Goal: Information Seeking & Learning: Find specific fact

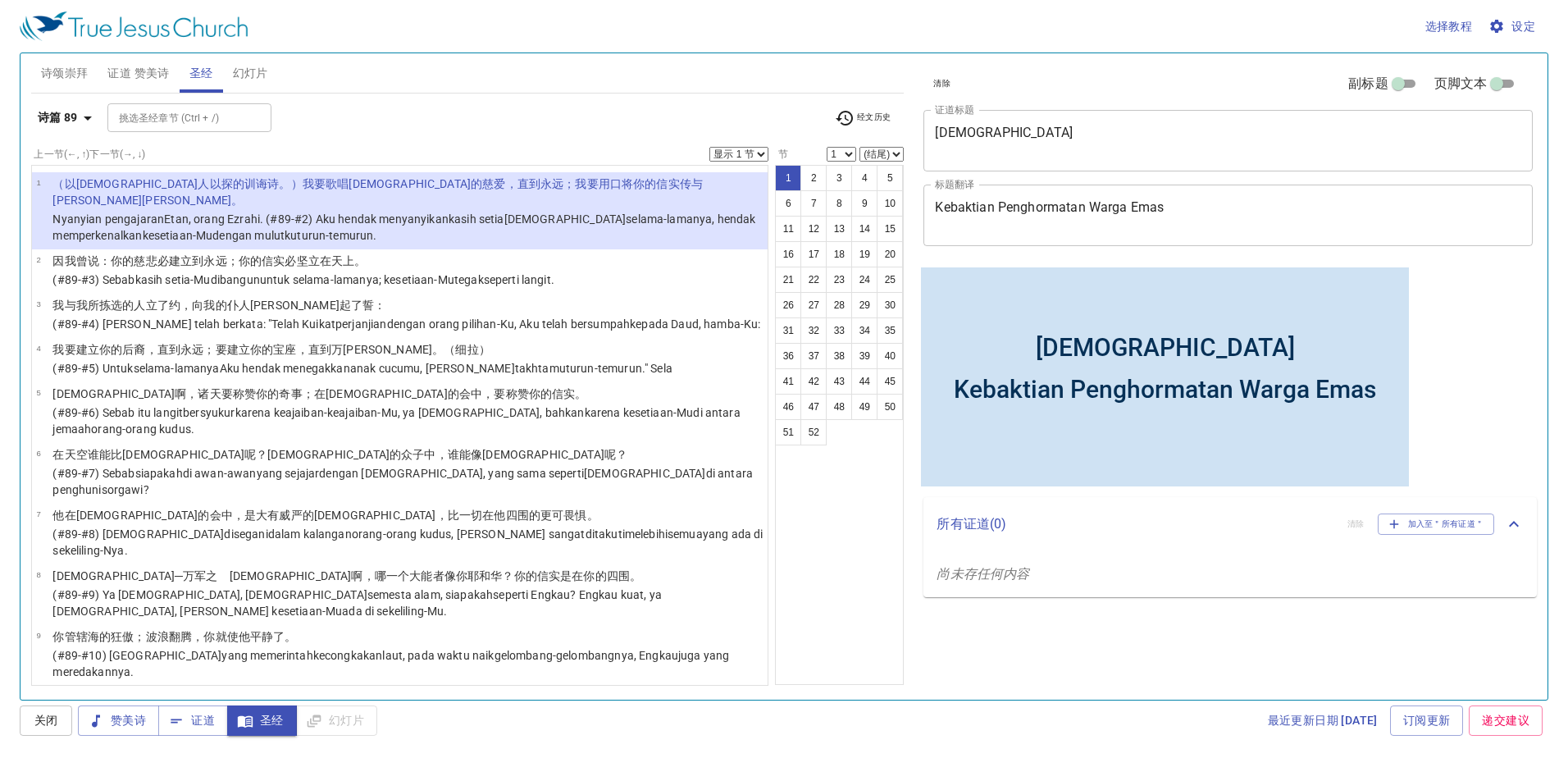
click at [70, 107] on button "诗篇 89" at bounding box center [67, 117] width 73 height 30
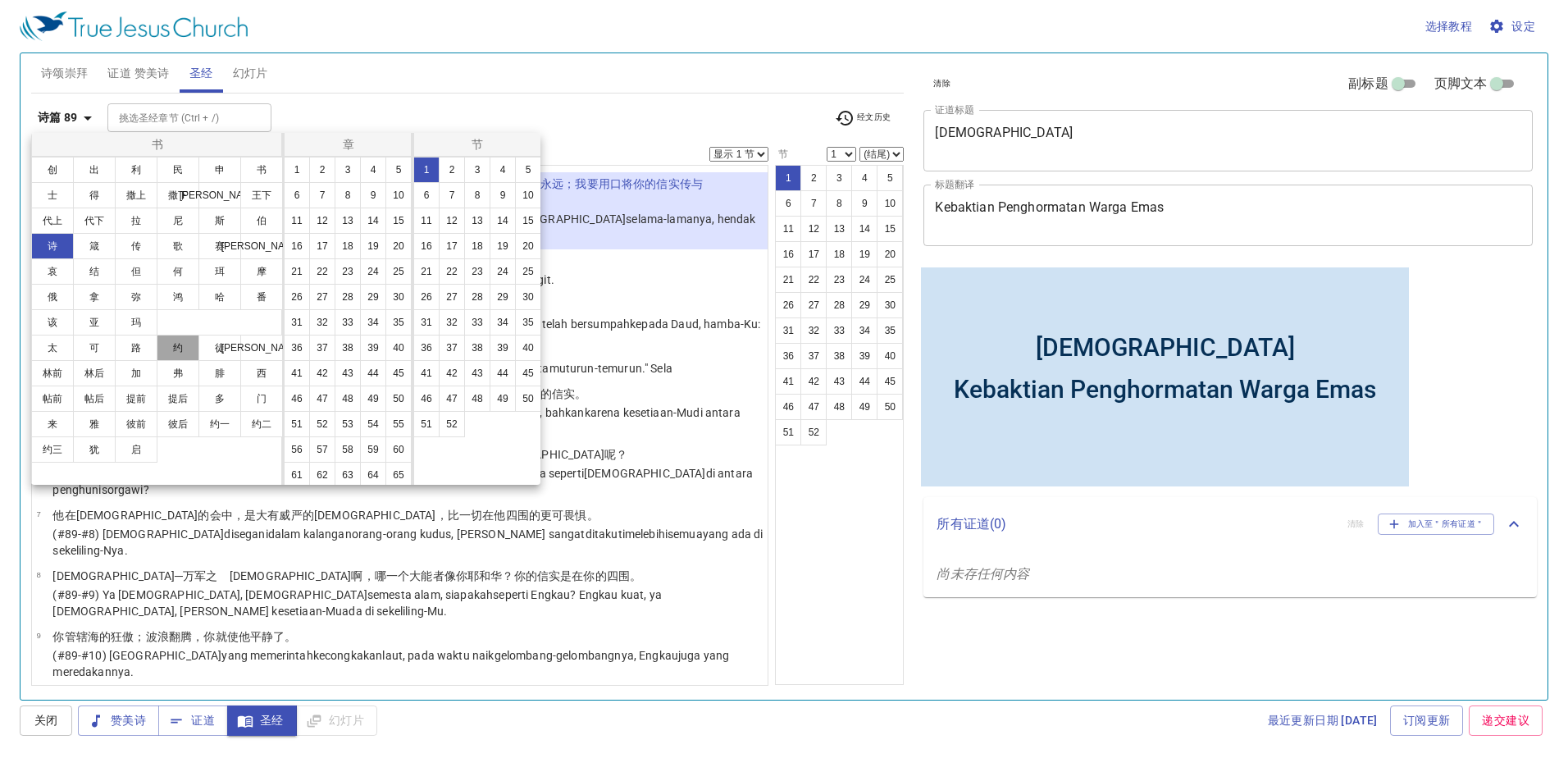
click at [196, 346] on button "约" at bounding box center [178, 348] width 42 height 26
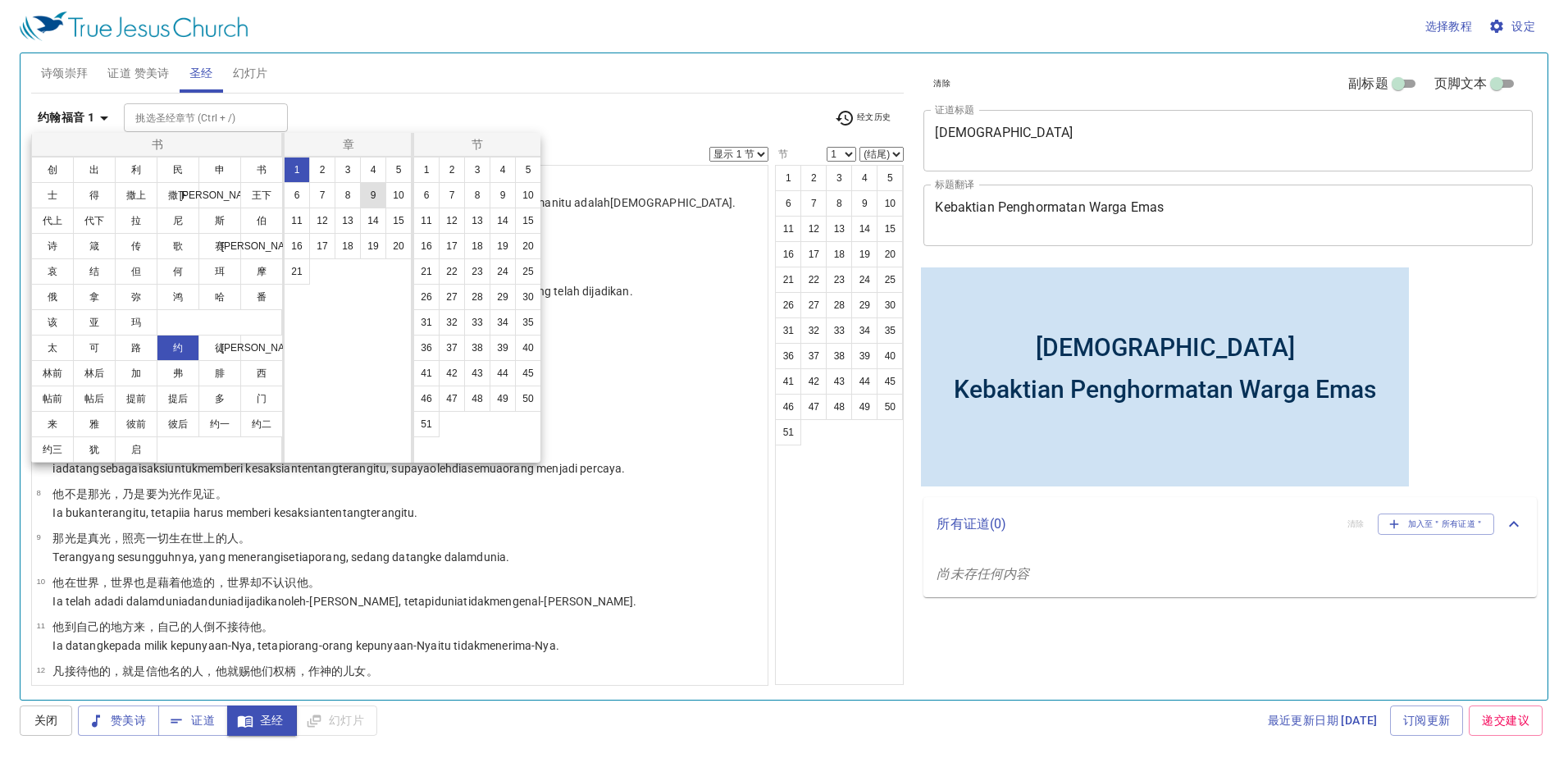
click at [378, 188] on button "9" at bounding box center [373, 195] width 26 height 26
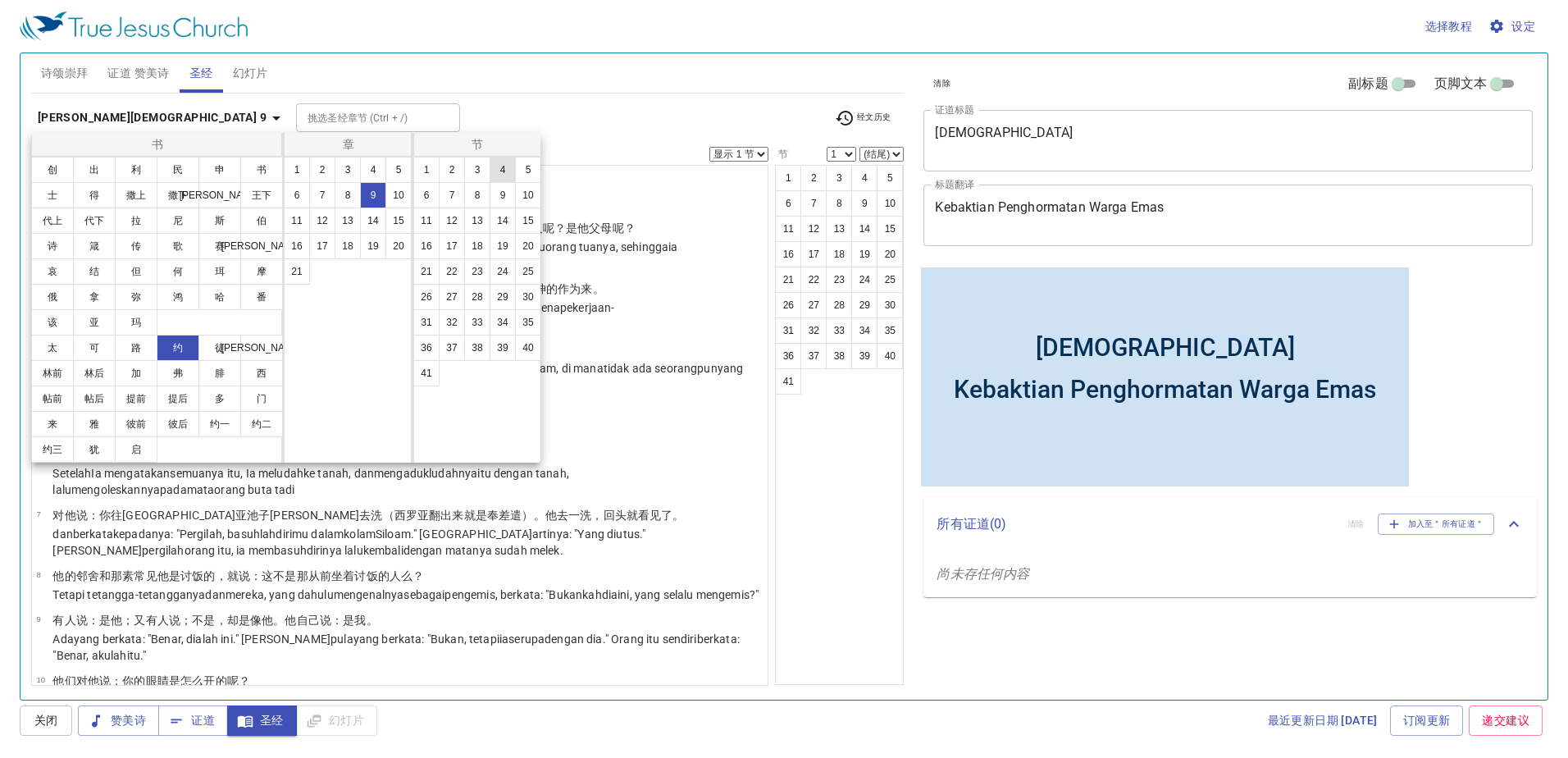
click at [506, 176] on button "4" at bounding box center [503, 170] width 26 height 26
select select "4"
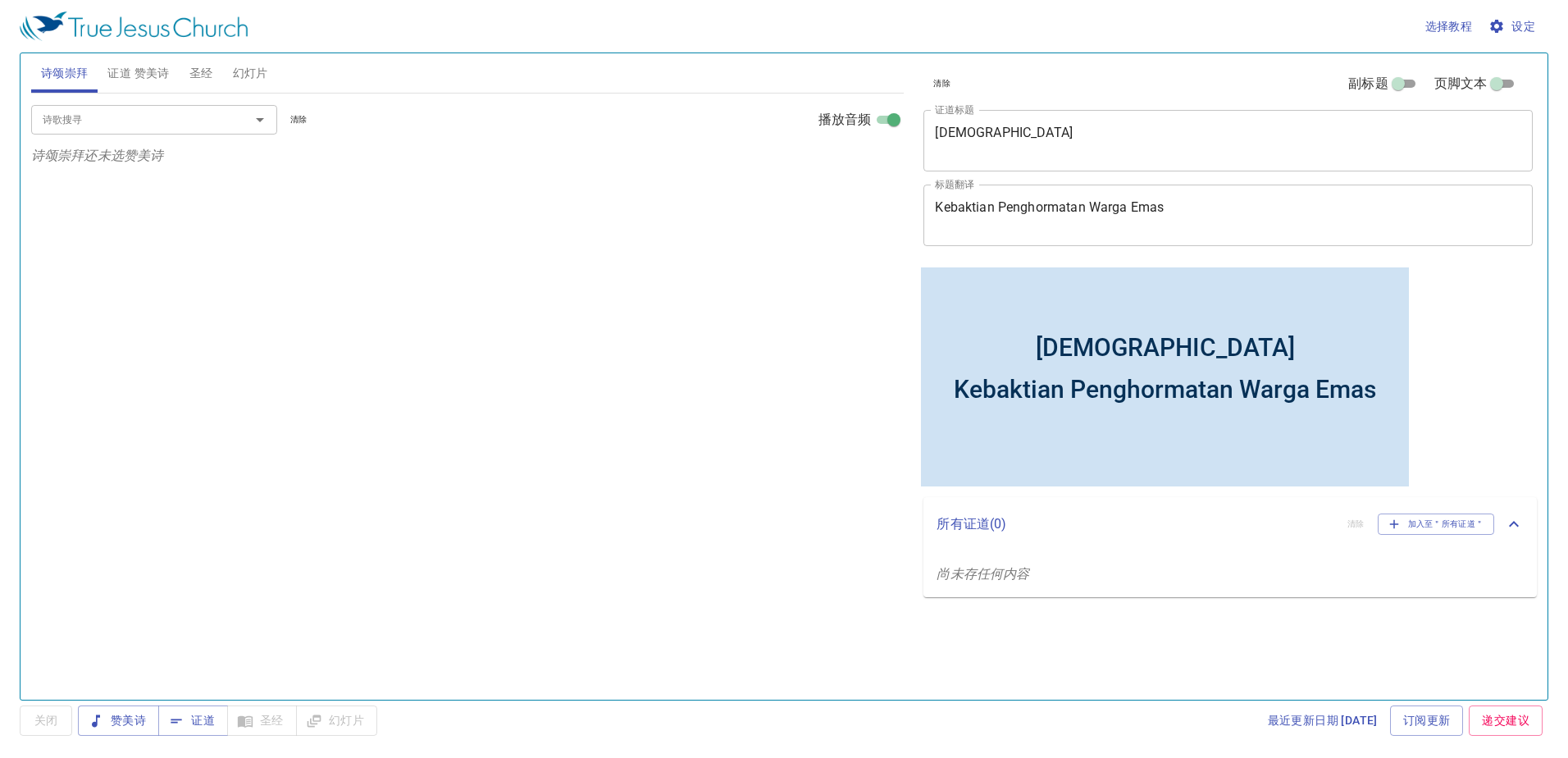
click at [183, 78] on button "圣经" at bounding box center [201, 73] width 43 height 40
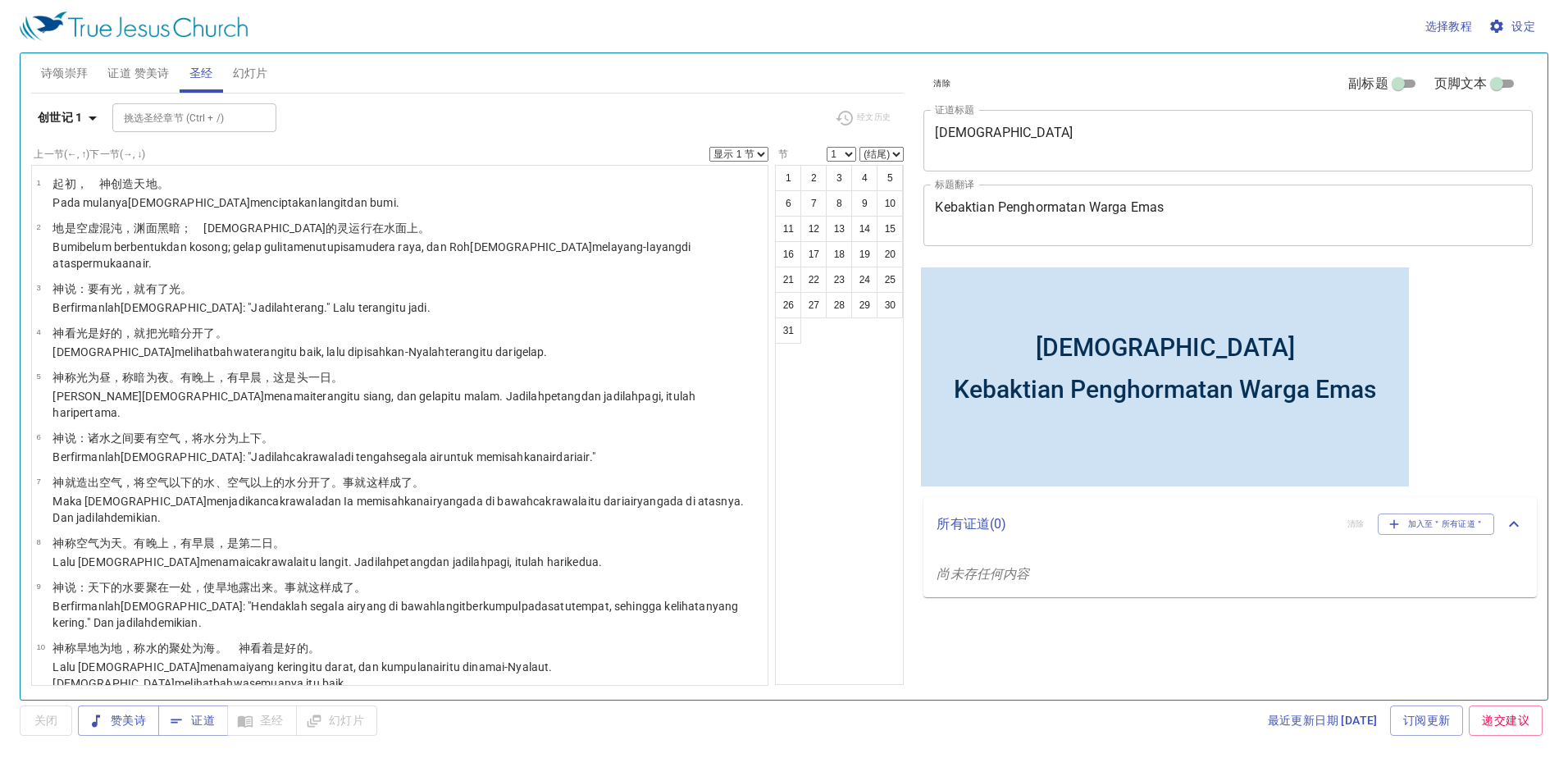
click at [197, 73] on span "圣经" at bounding box center [201, 73] width 24 height 20
click at [63, 109] on b "创世记 1" at bounding box center [60, 117] width 45 height 20
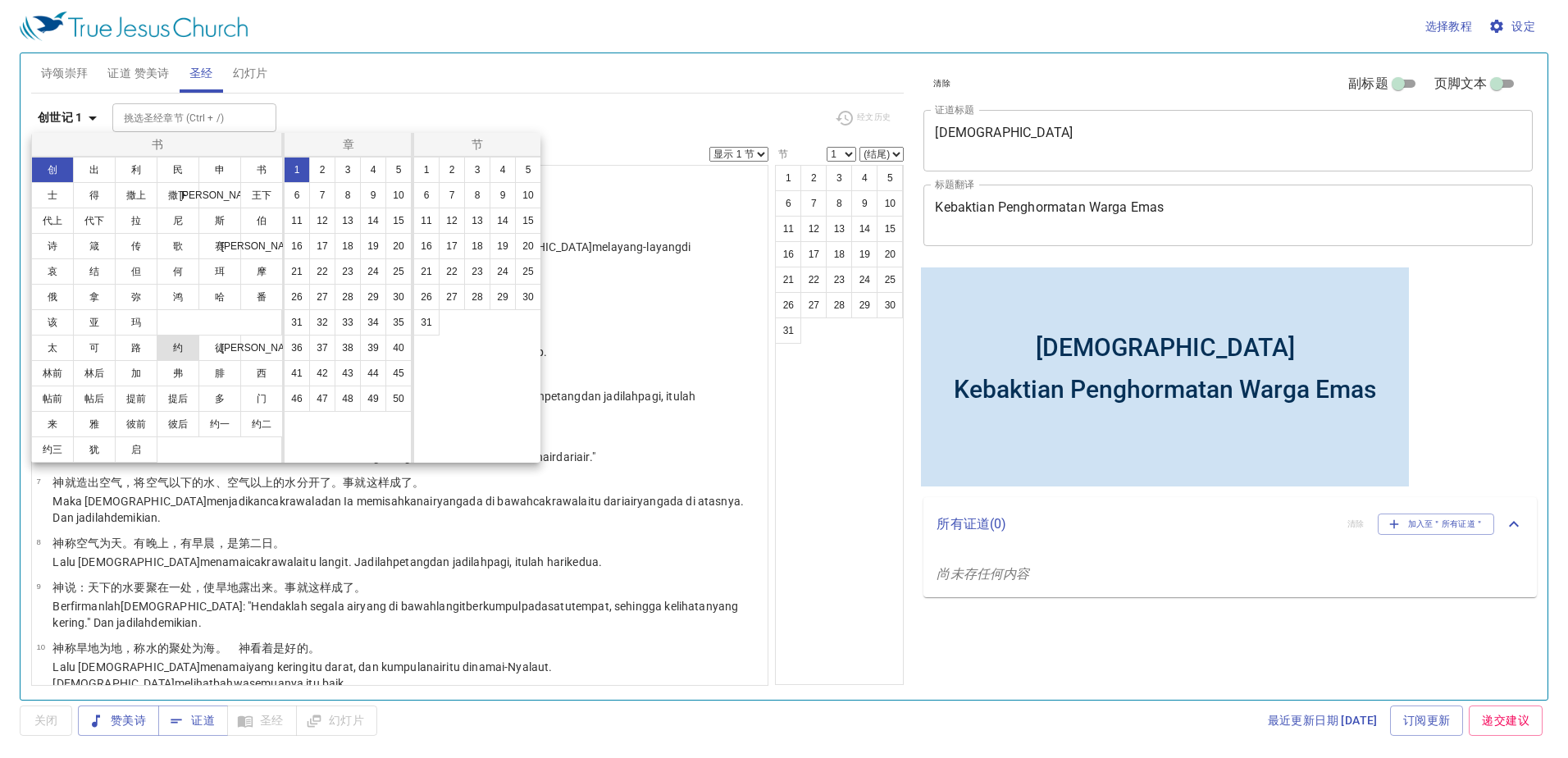
click at [193, 351] on button "约" at bounding box center [178, 348] width 42 height 26
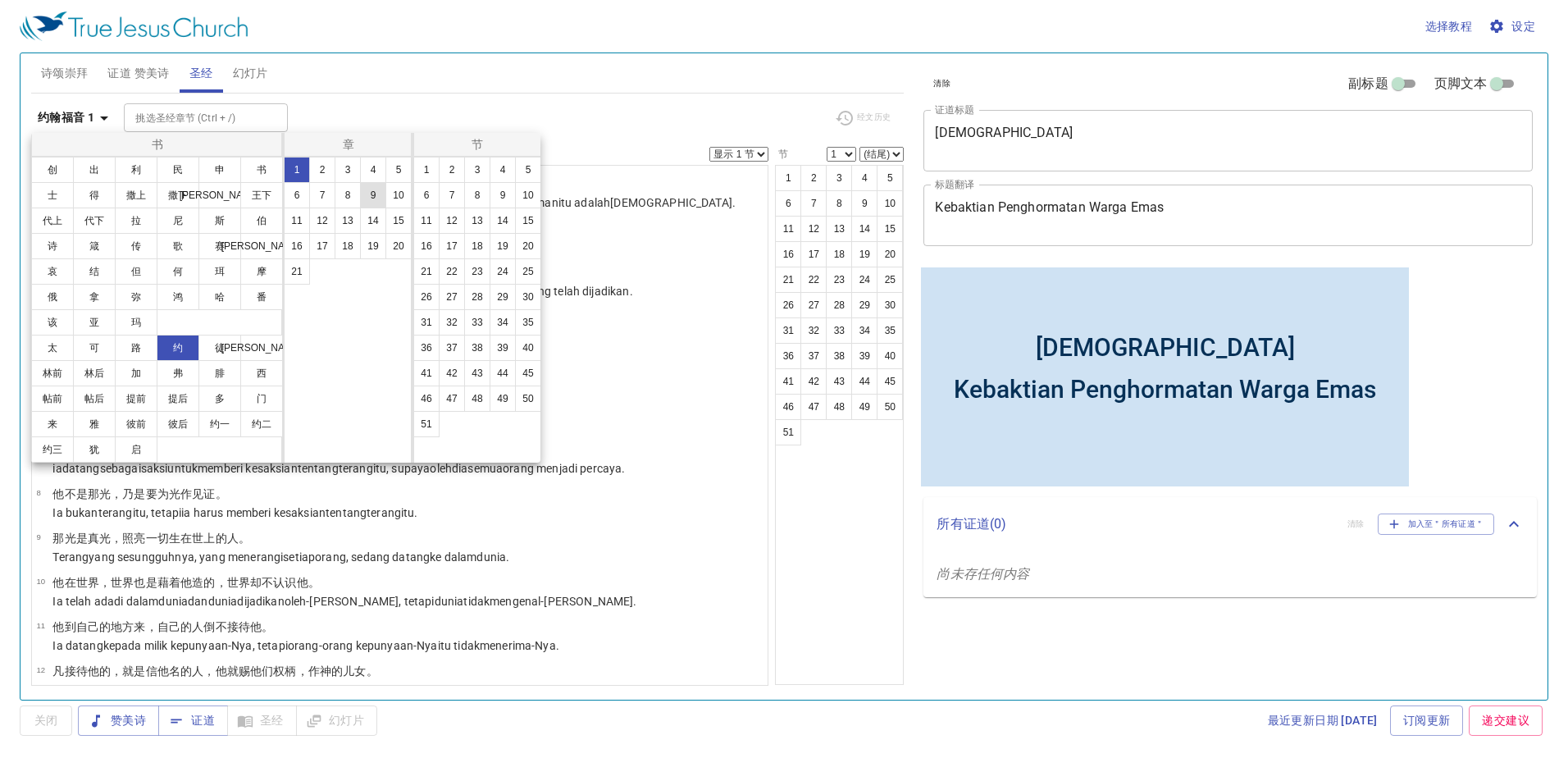
click at [370, 191] on button "9" at bounding box center [373, 195] width 26 height 26
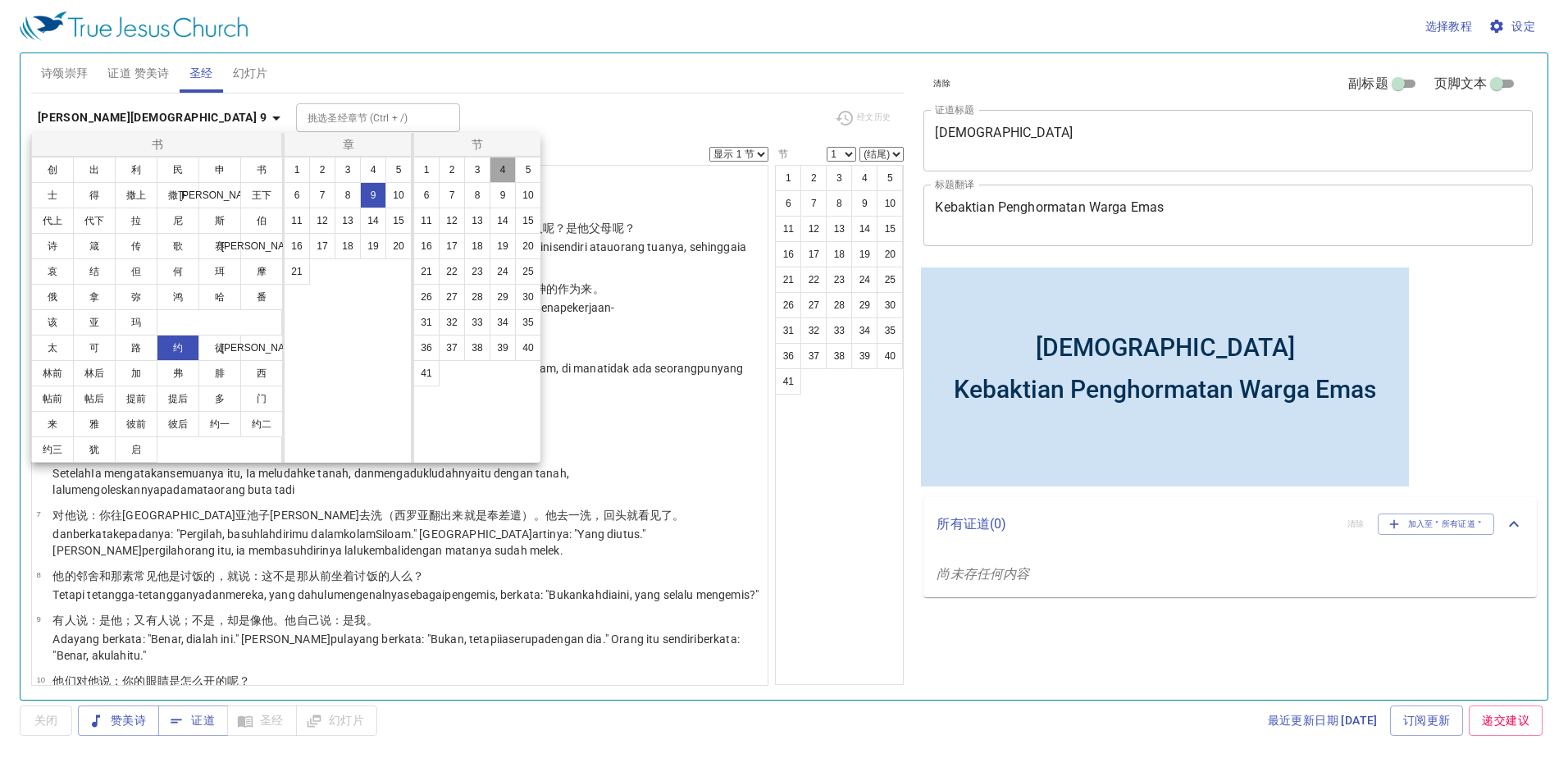
click at [497, 170] on button "4" at bounding box center [503, 170] width 26 height 26
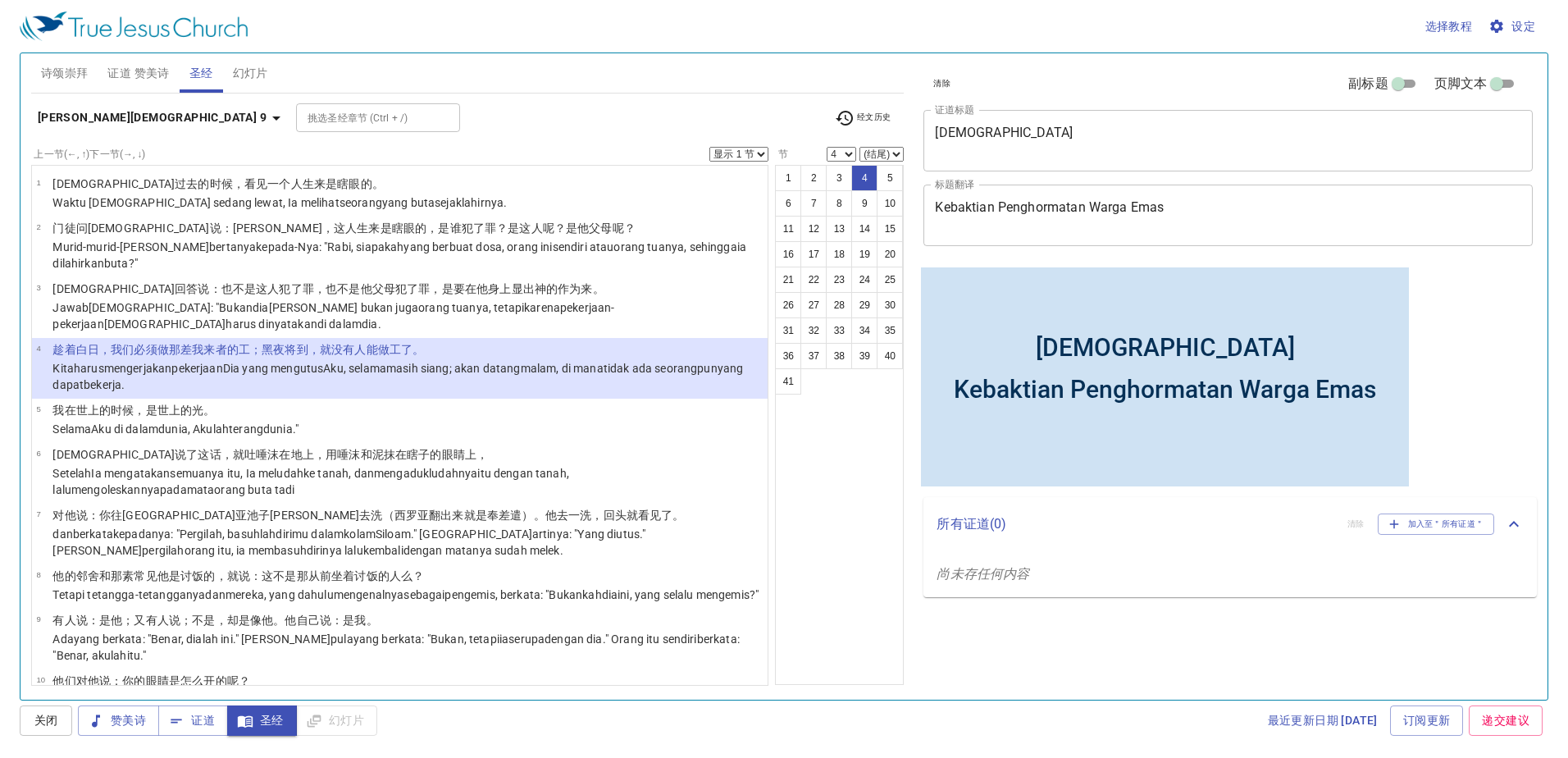
click at [541, 125] on div "挑选圣经章节 (Ctrl + /) 挑选圣经章节 (Ctrl + /)" at bounding box center [558, 117] width 525 height 29
click at [90, 107] on button "[PERSON_NAME][DEMOGRAPHIC_DATA] 9" at bounding box center [162, 117] width 262 height 30
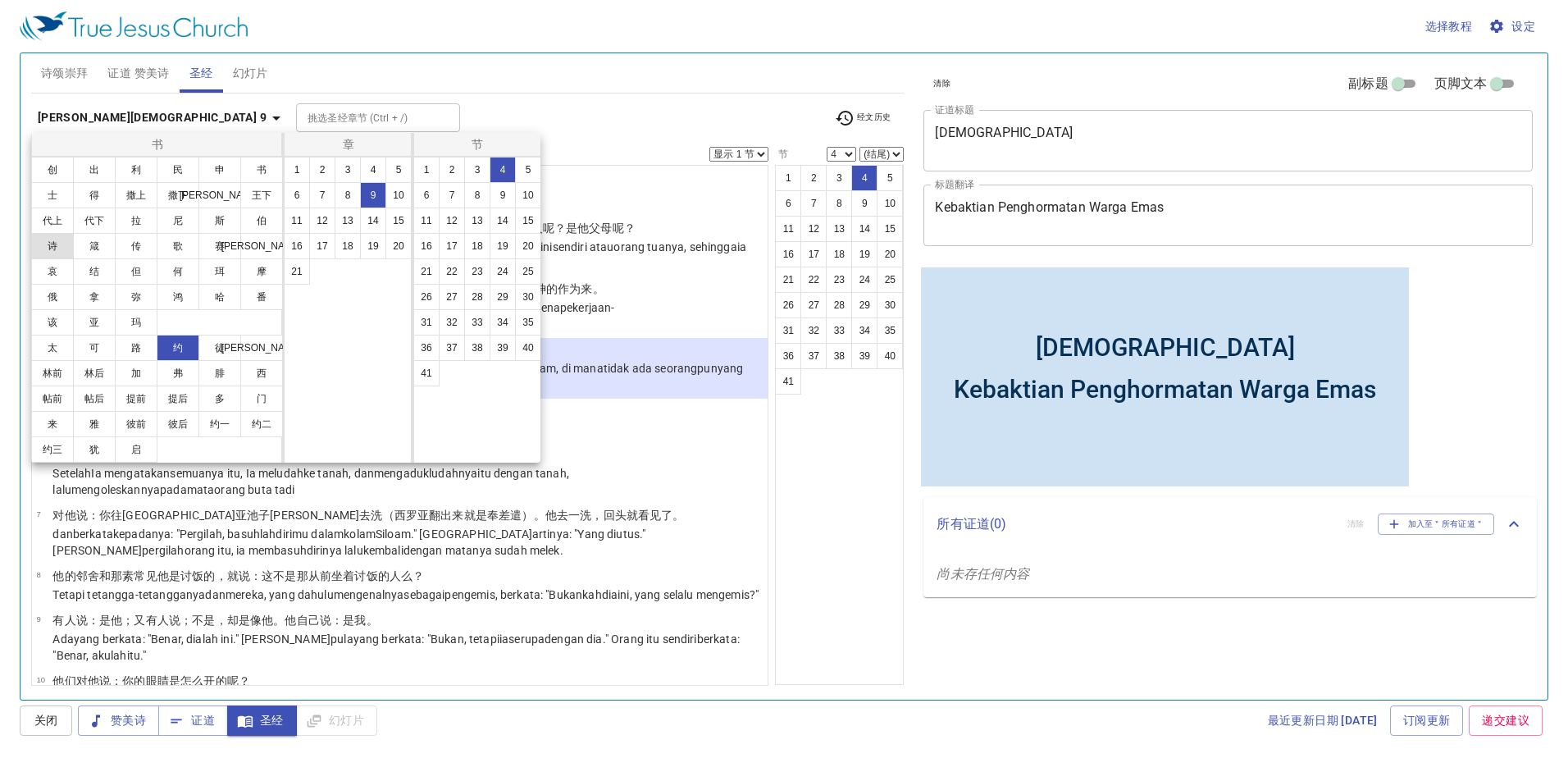
click at [57, 242] on button "诗" at bounding box center [53, 246] width 42 height 26
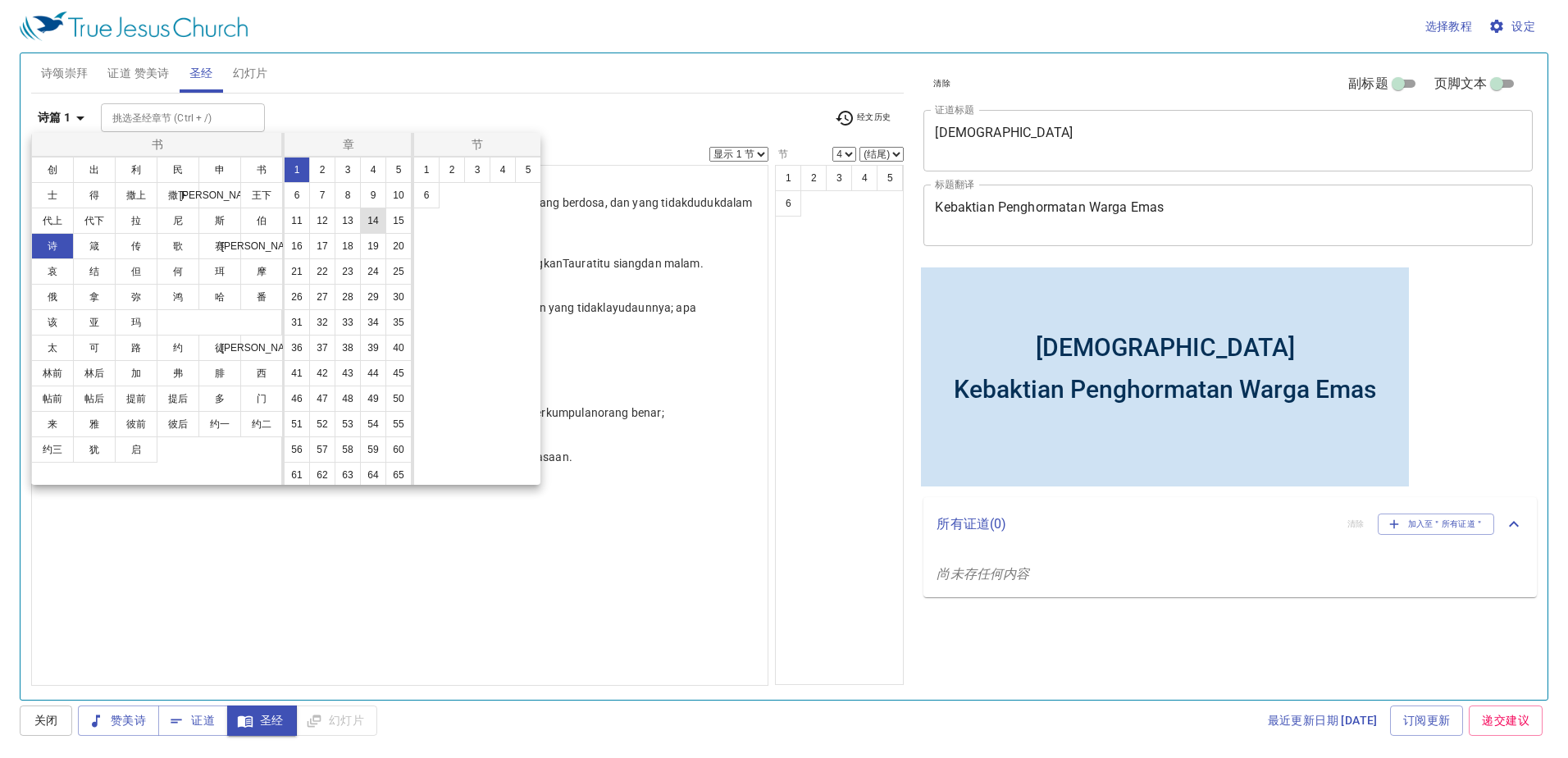
click at [360, 234] on button "14" at bounding box center [373, 221] width 26 height 26
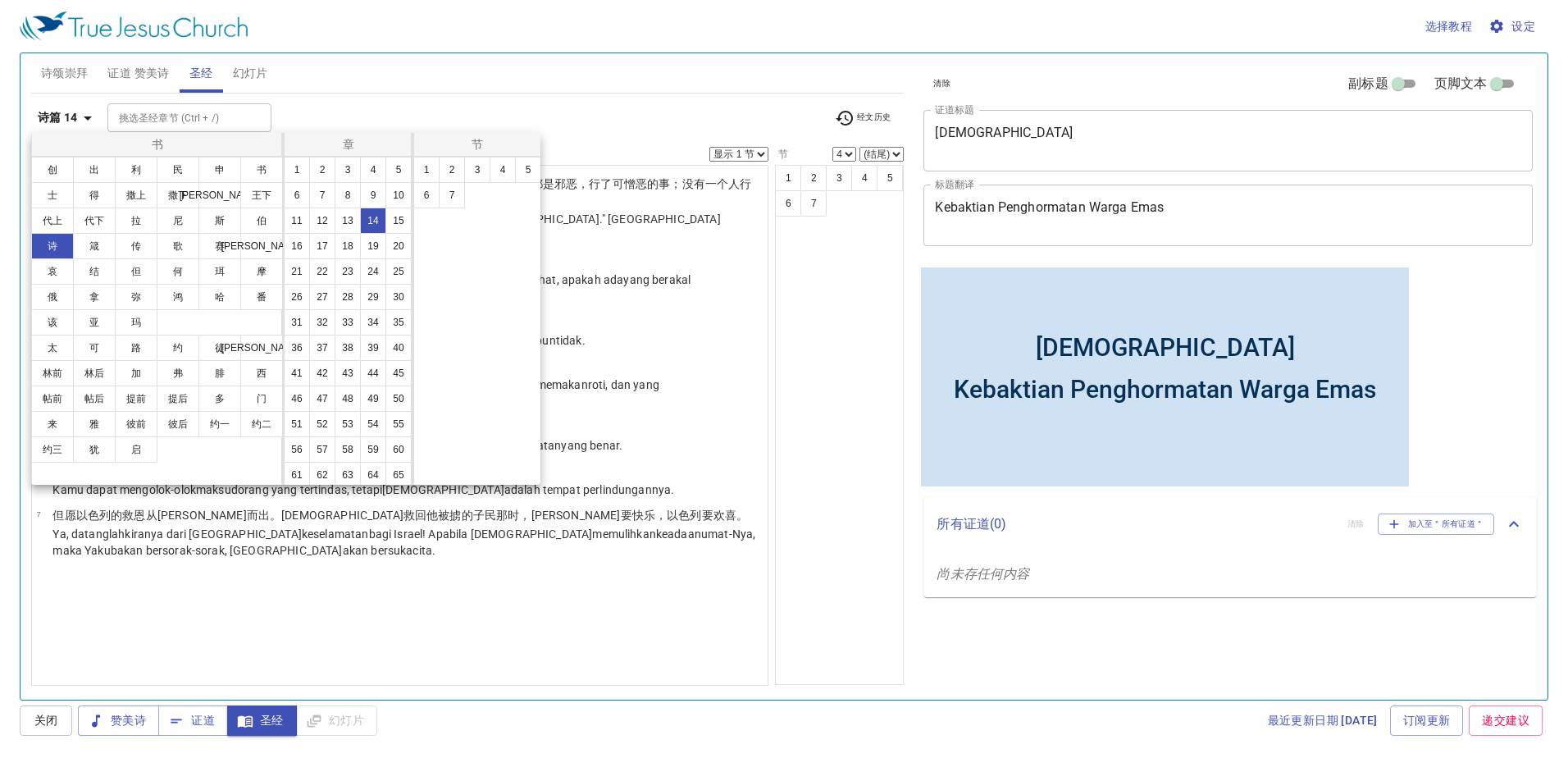
click at [356, 99] on div at bounding box center [784, 379] width 1568 height 758
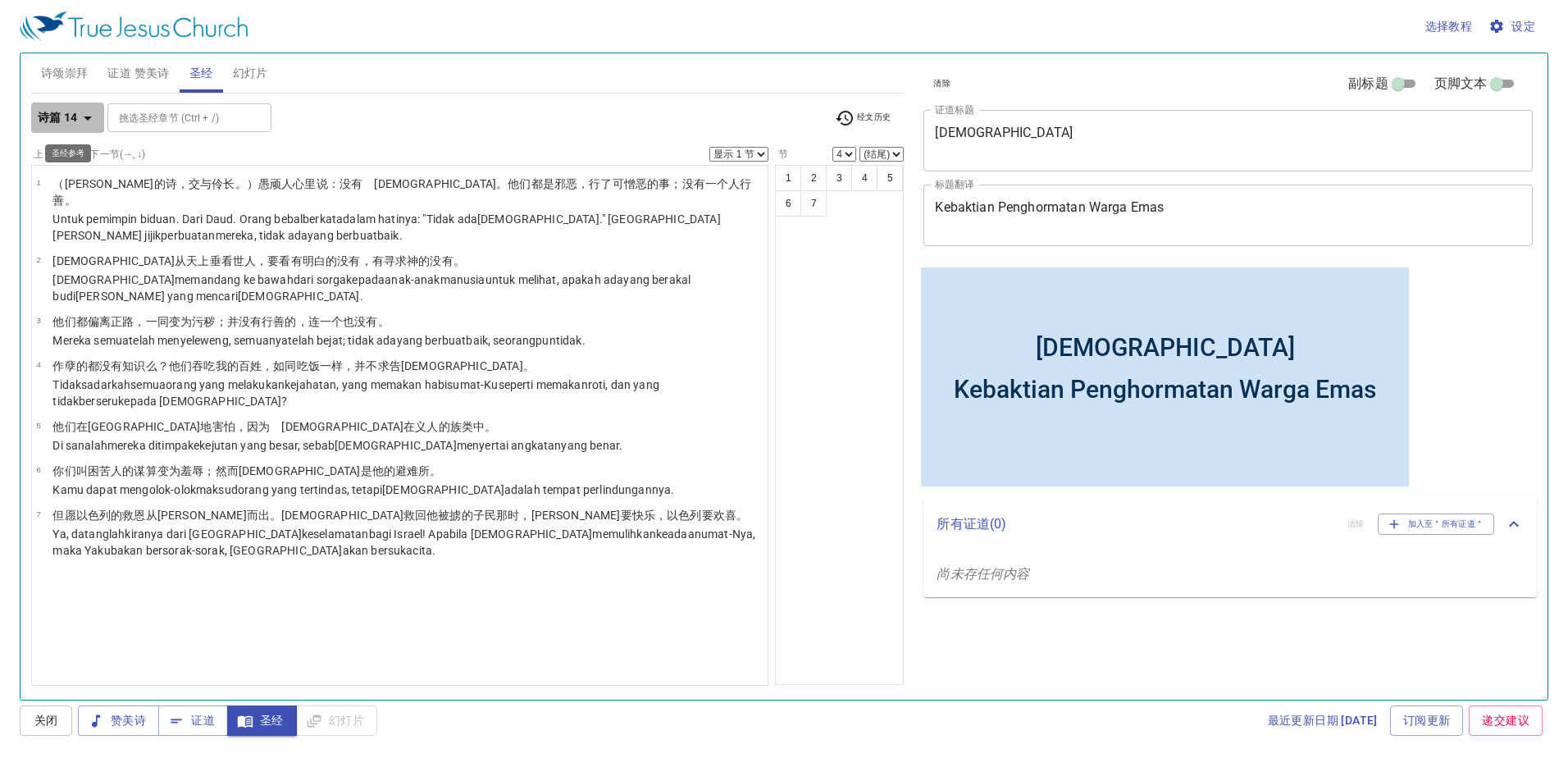
click at [62, 109] on b "诗篇 14" at bounding box center [58, 117] width 41 height 20
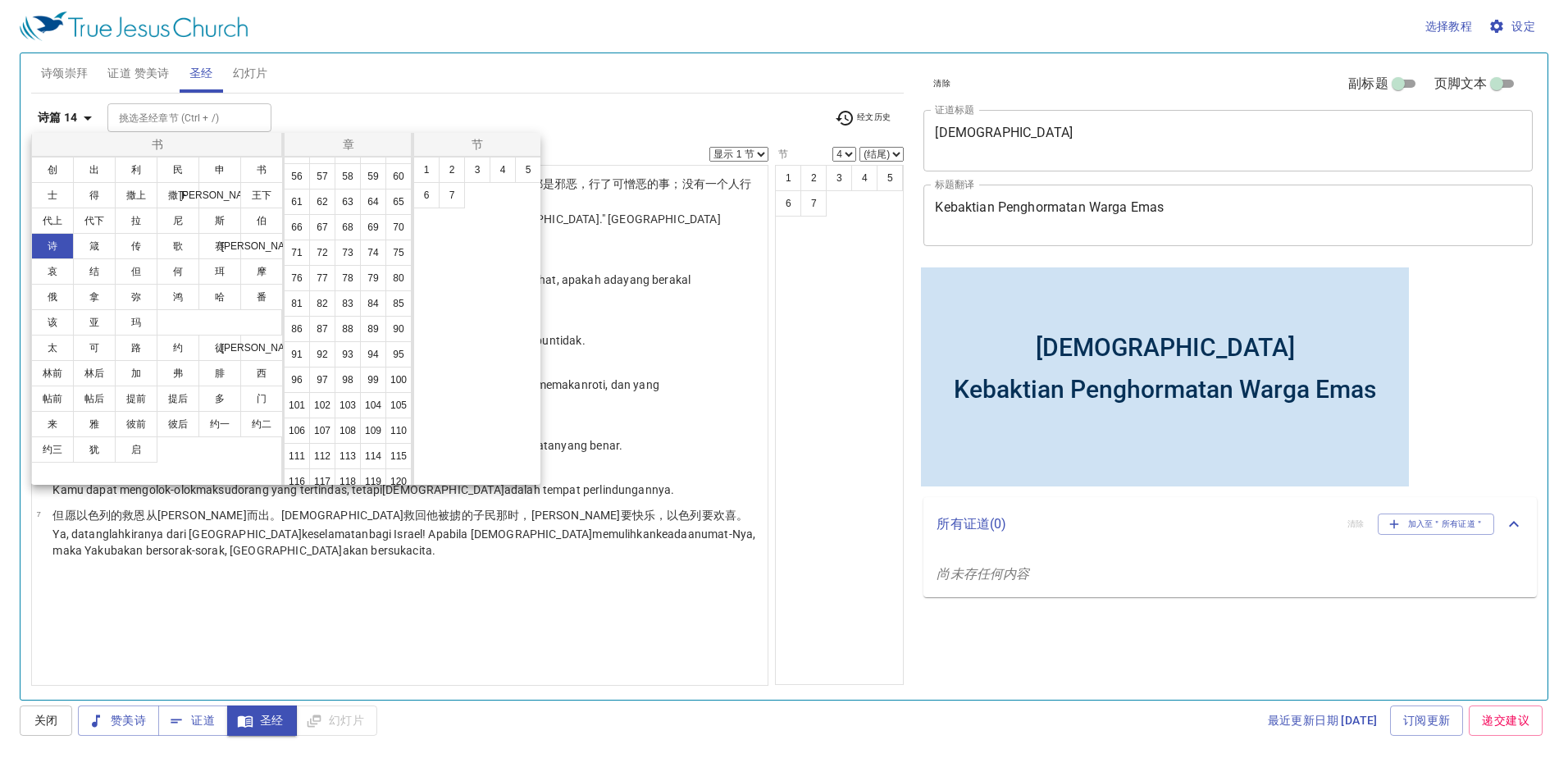
scroll to position [410, 0]
click at [336, 231] on button "92" at bounding box center [322, 217] width 26 height 26
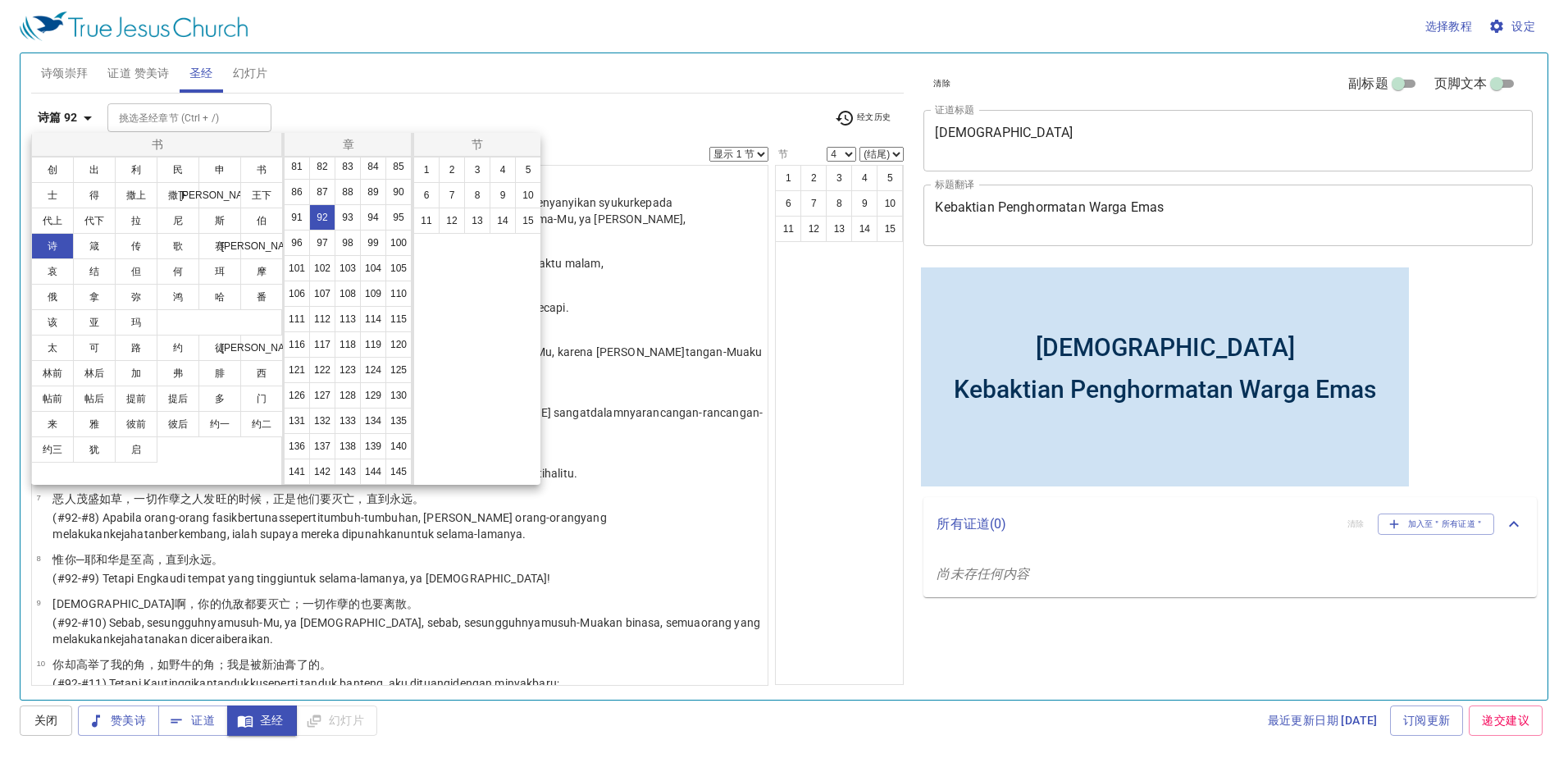
click at [513, 109] on div at bounding box center [784, 379] width 1568 height 758
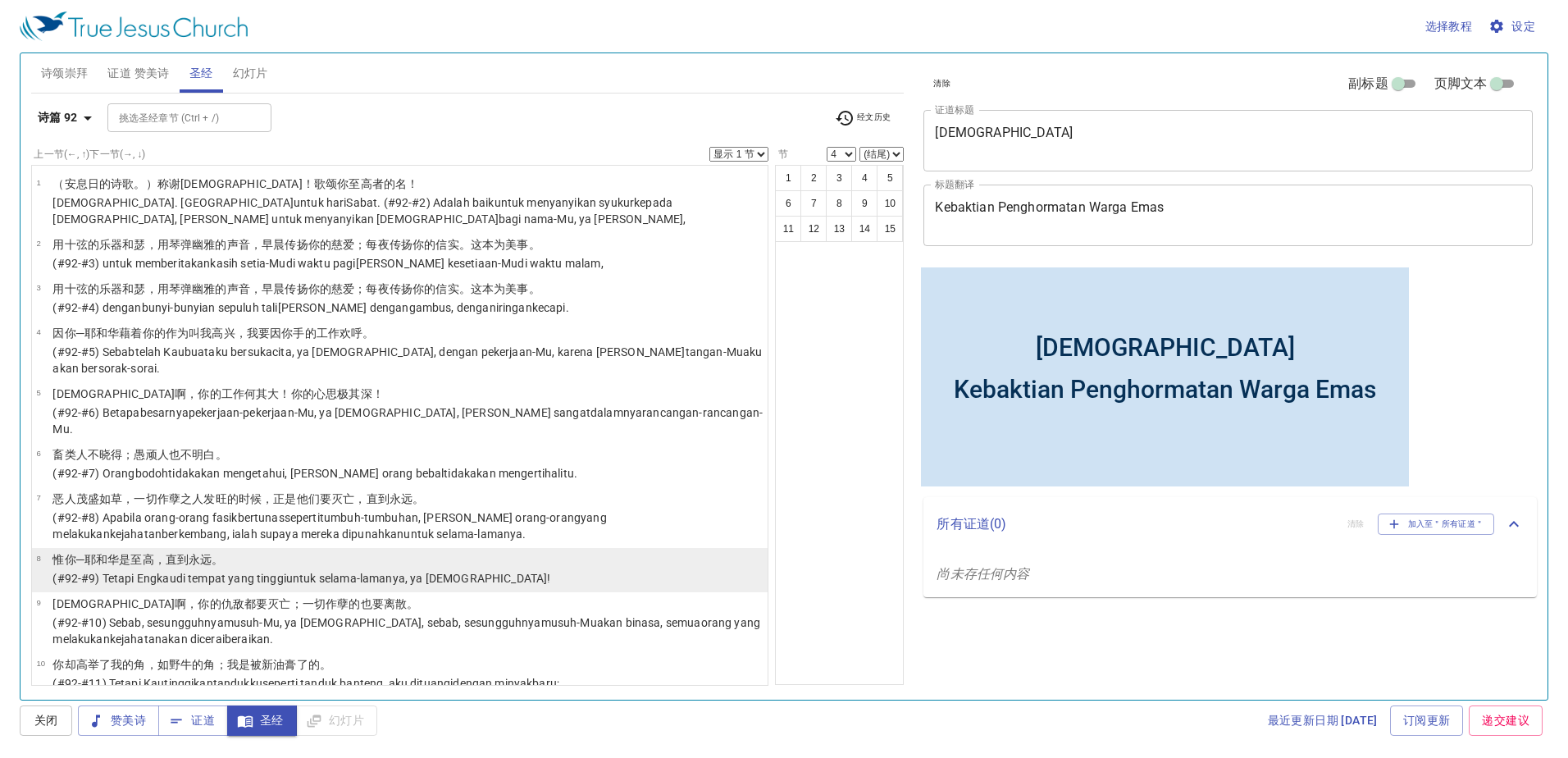
scroll to position [224, 0]
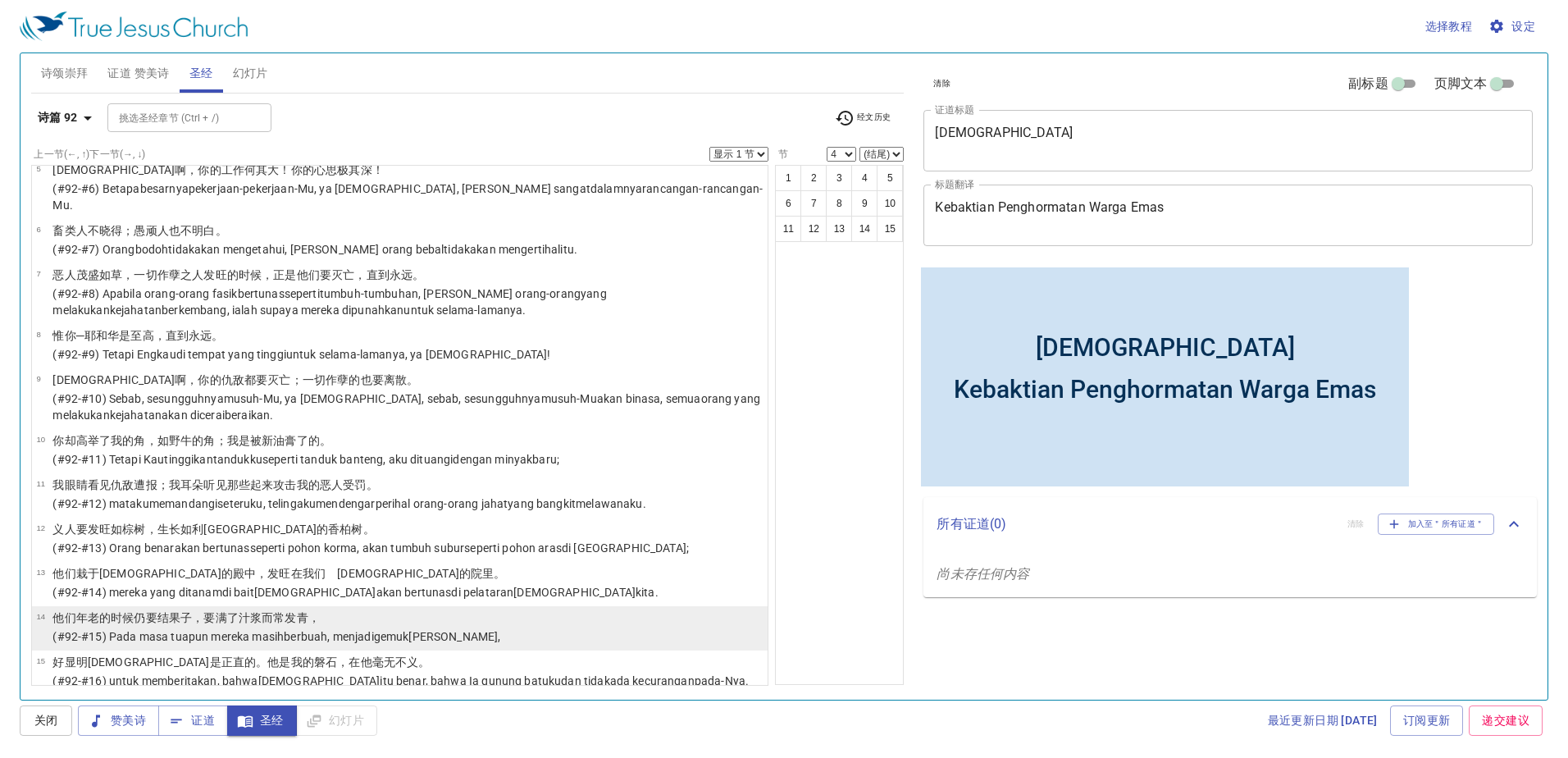
click at [473, 609] on p "他们年老 的时候仍要结果子 ，要满了 汁浆而常发青 ，" at bounding box center [276, 618] width 448 height 17
select select "14"
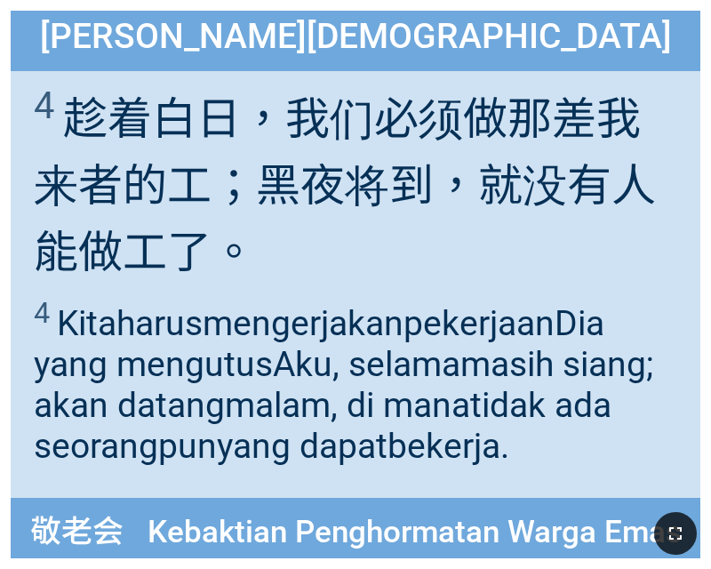
click at [677, 532] on icon "button" at bounding box center [675, 533] width 21 height 21
